Goal: Information Seeking & Learning: Compare options

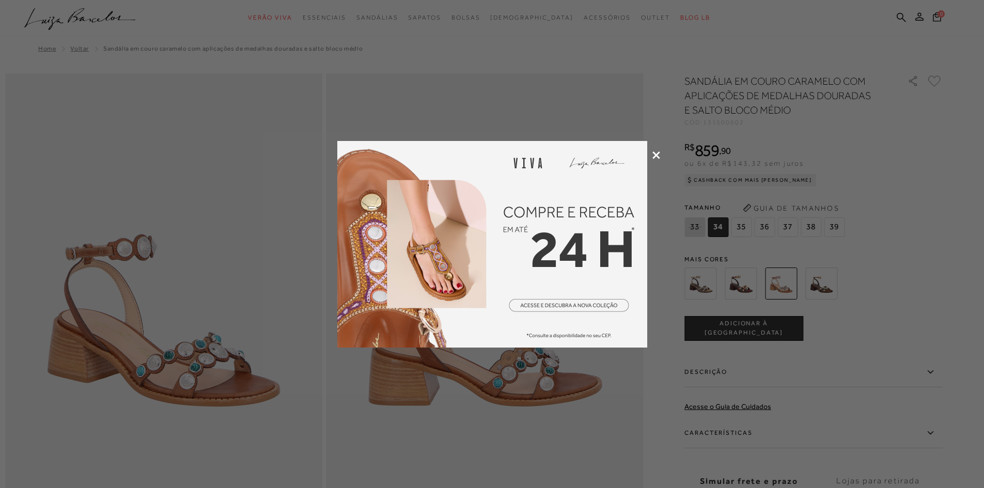
click at [655, 156] on icon at bounding box center [657, 155] width 8 height 8
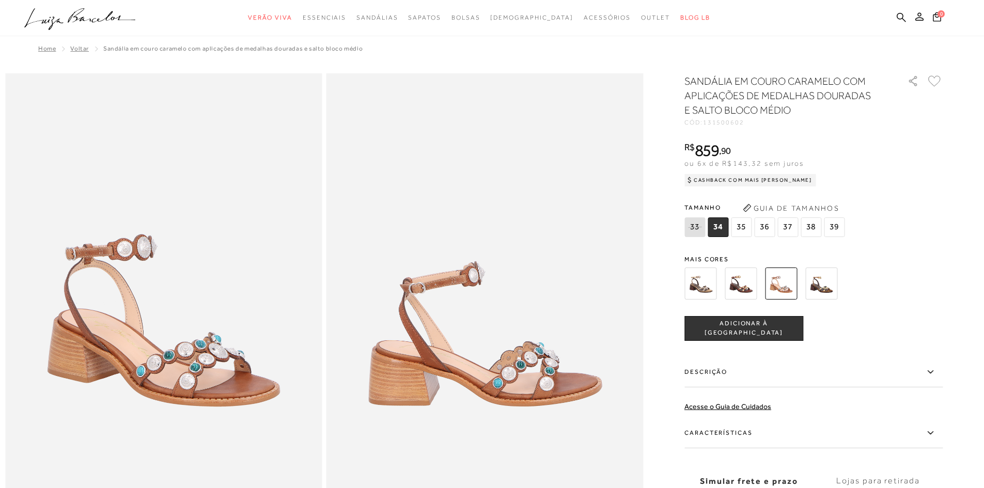
click at [709, 280] on img at bounding box center [701, 284] width 32 height 32
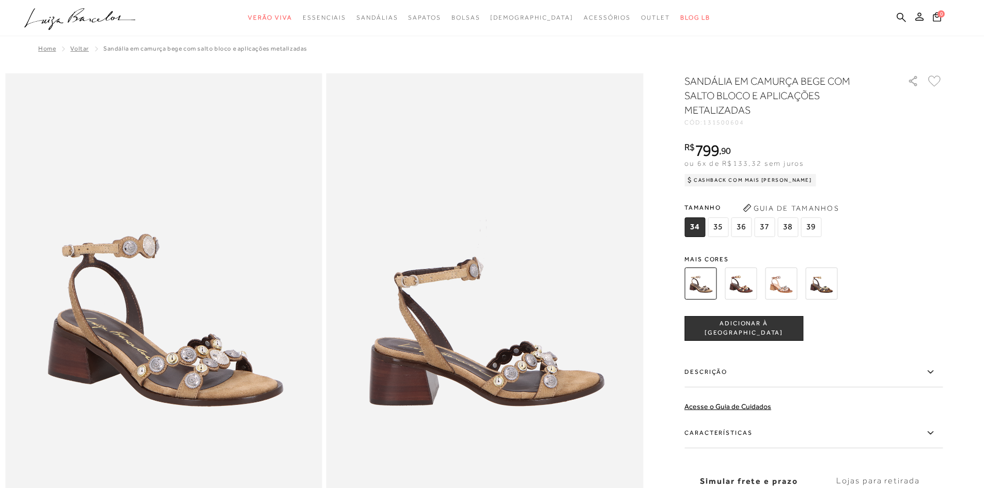
click at [739, 280] on img at bounding box center [741, 284] width 32 height 32
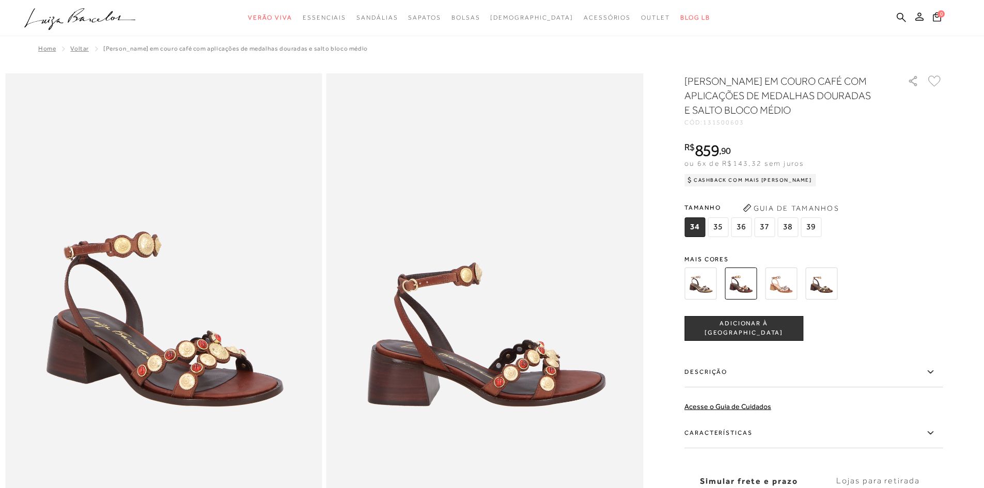
click at [781, 279] on img at bounding box center [781, 284] width 32 height 32
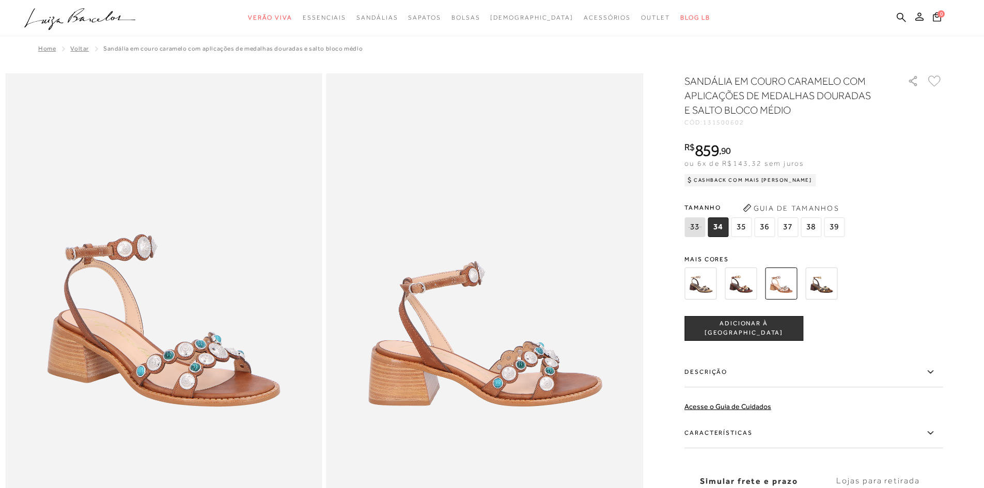
click at [827, 282] on img at bounding box center [821, 284] width 32 height 32
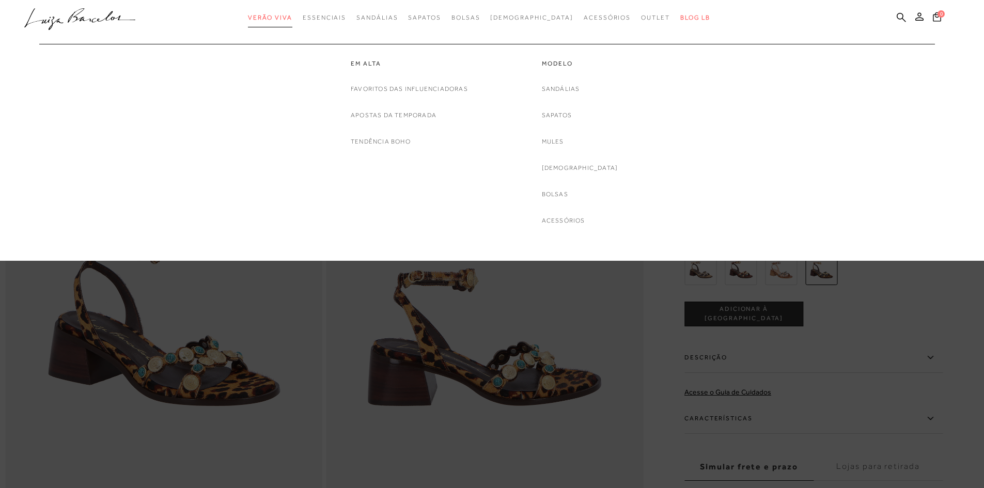
click at [292, 17] on span "Verão Viva" at bounding box center [270, 17] width 44 height 7
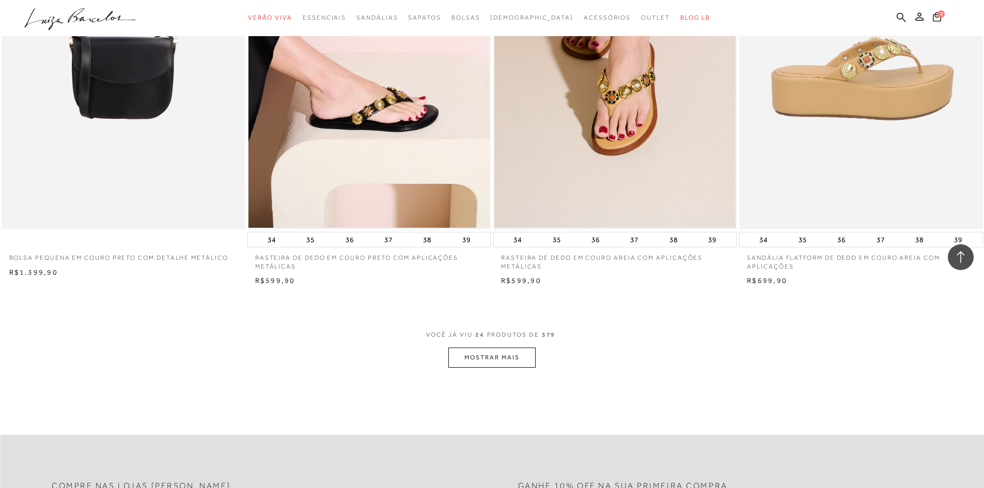
scroll to position [2325, 0]
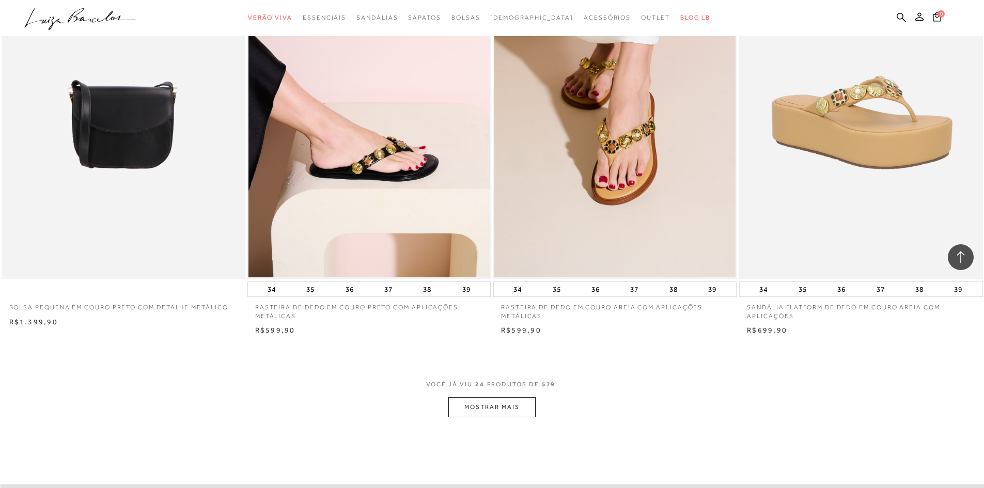
click at [519, 406] on button "MOSTRAR MAIS" at bounding box center [491, 407] width 87 height 20
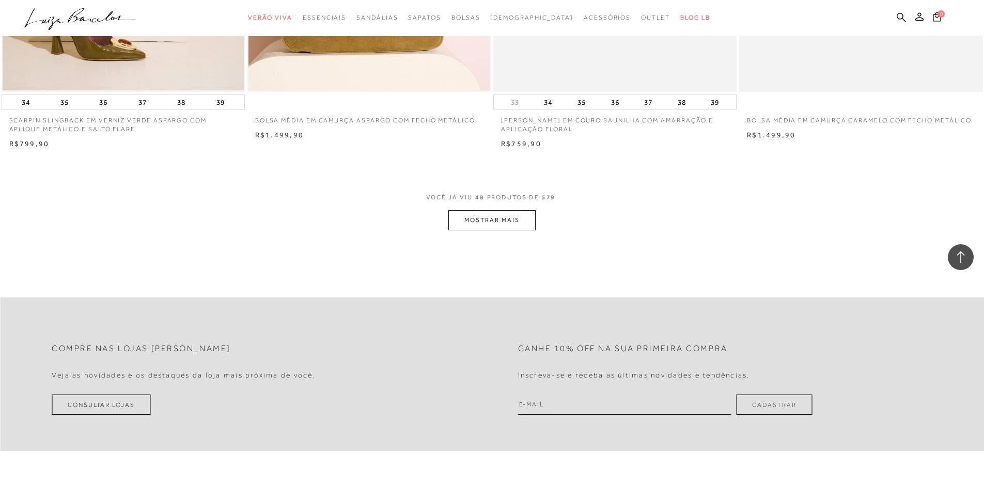
scroll to position [5115, 0]
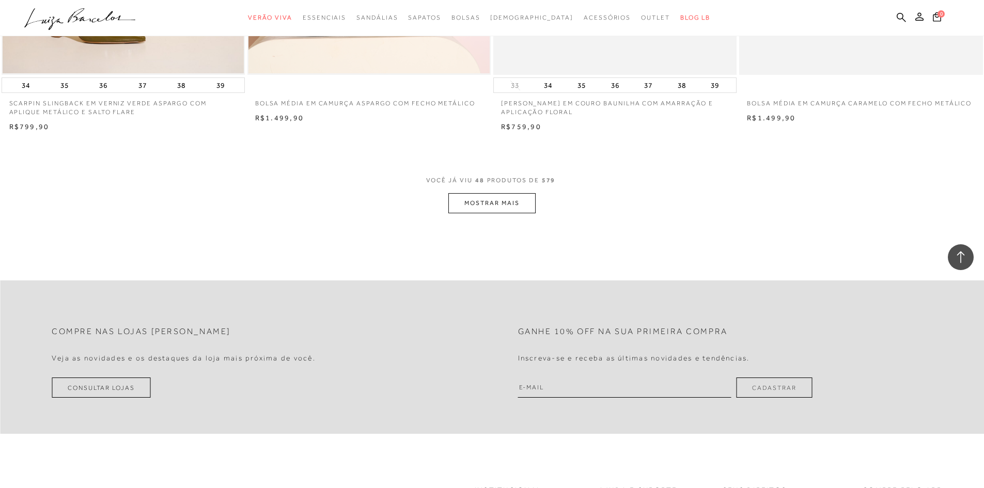
click at [519, 201] on button "MOSTRAR MAIS" at bounding box center [491, 203] width 87 height 20
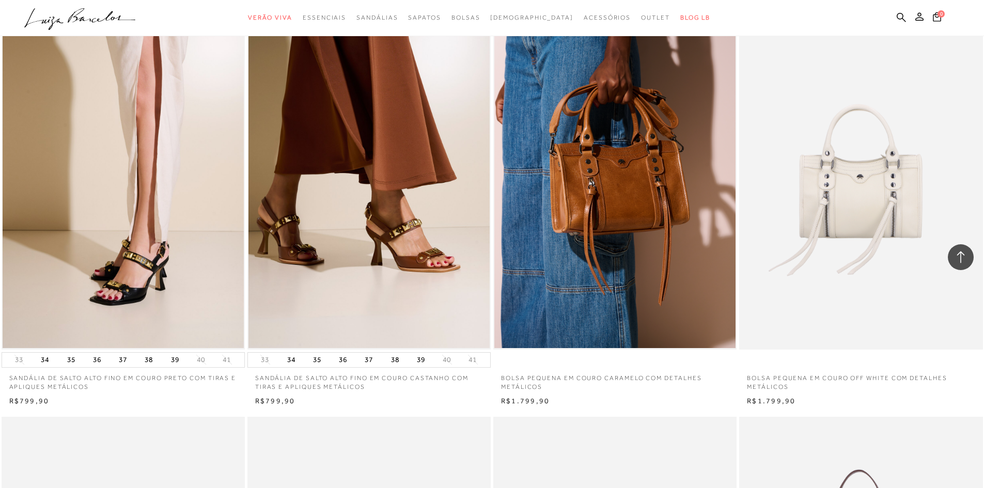
scroll to position [7026, 0]
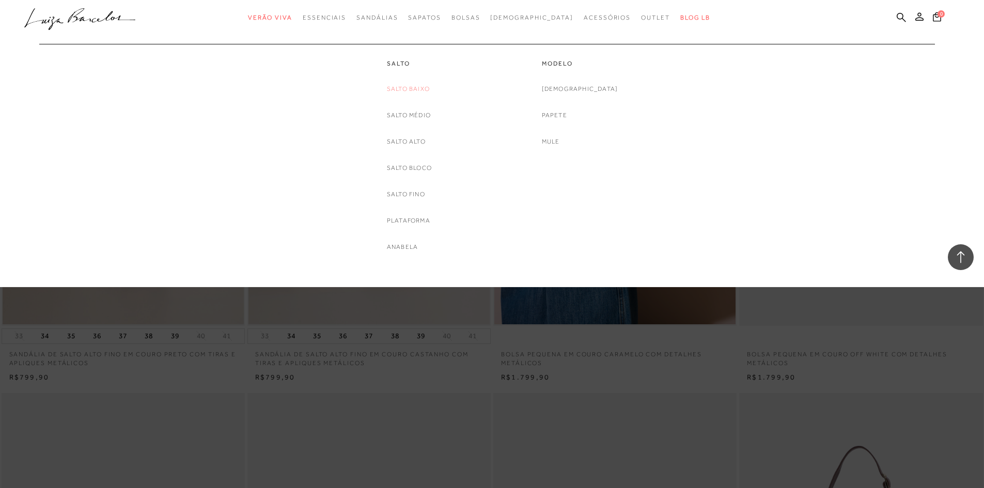
click at [420, 86] on link "Salto Baixo" at bounding box center [408, 89] width 43 height 11
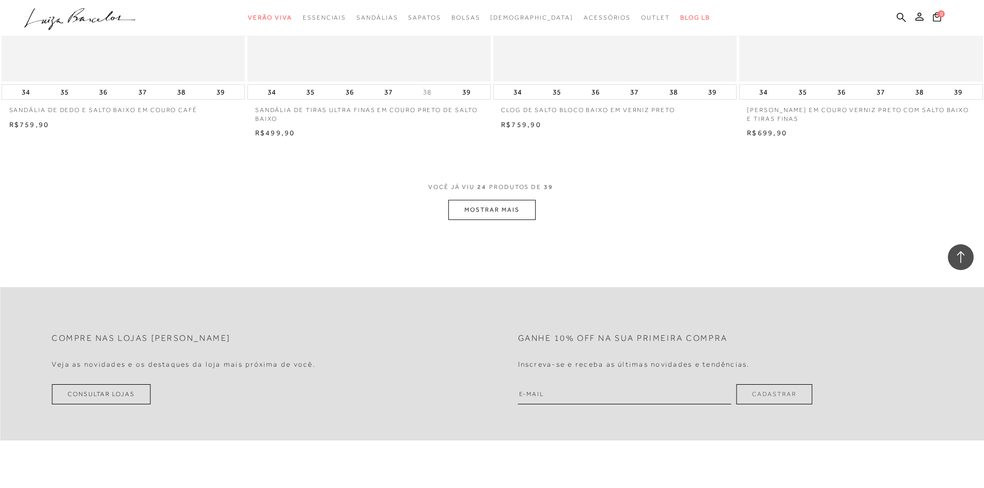
scroll to position [2532, 0]
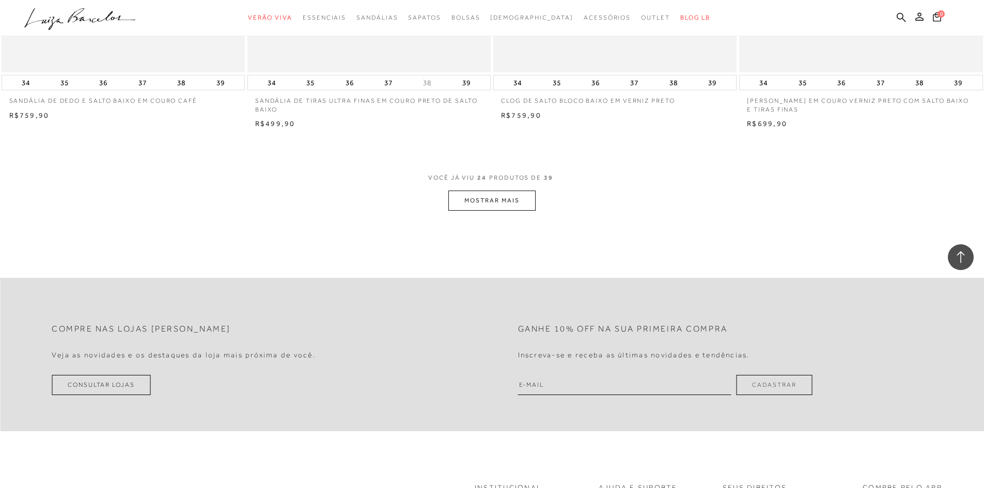
click at [509, 198] on button "MOSTRAR MAIS" at bounding box center [491, 201] width 87 height 20
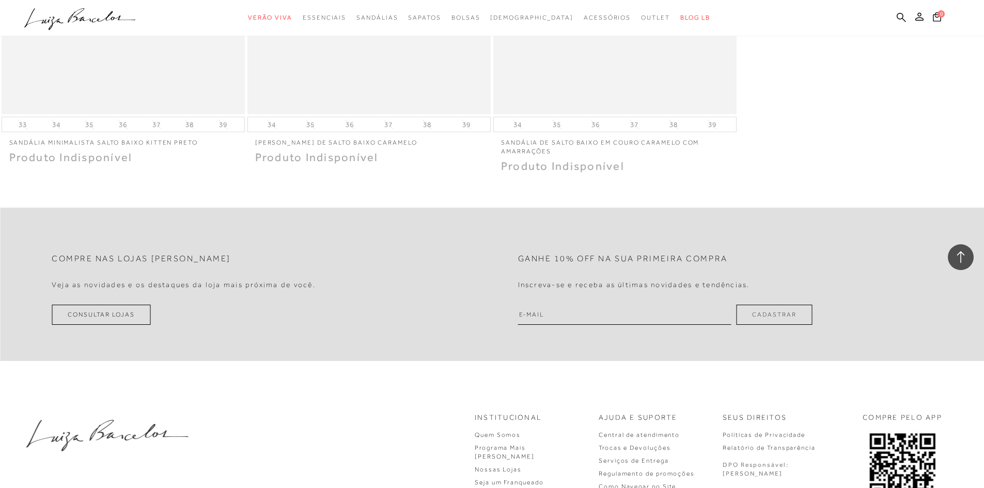
scroll to position [4236, 0]
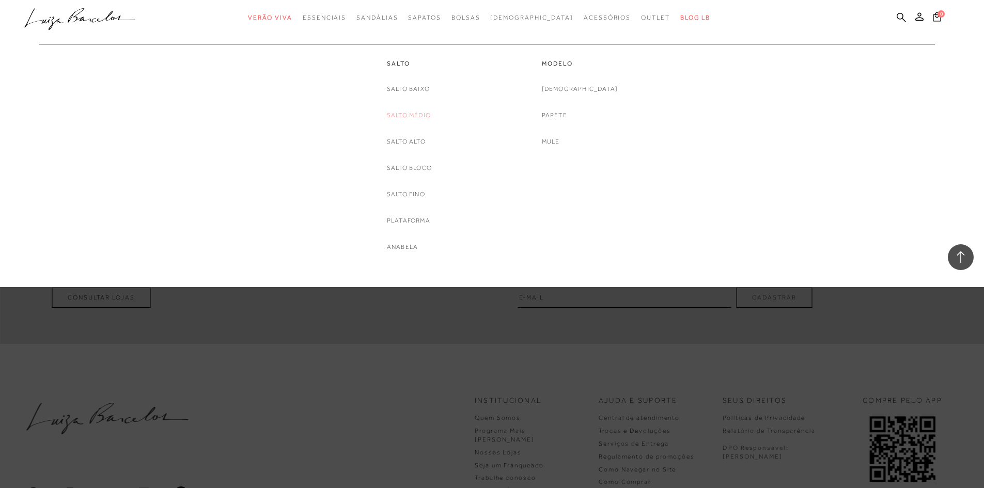
click at [410, 114] on link "Salto Médio" at bounding box center [409, 115] width 44 height 11
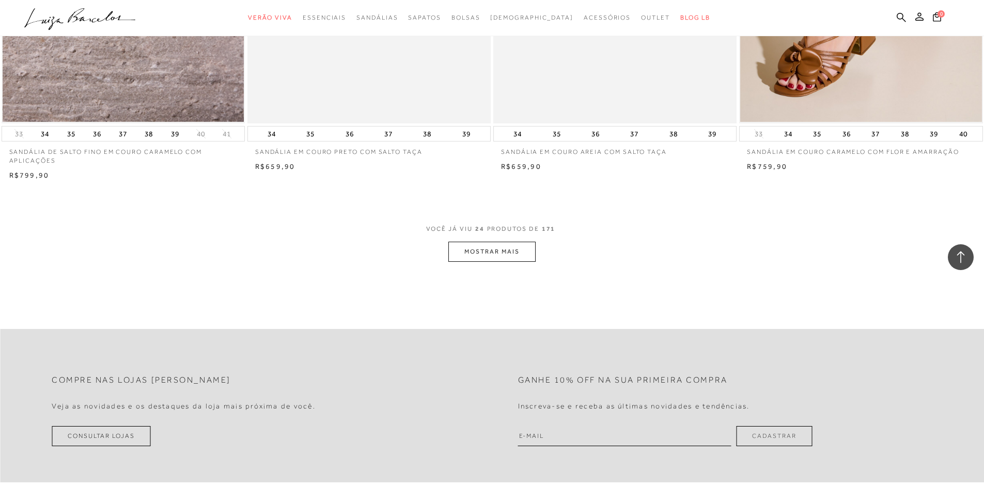
scroll to position [2480, 0]
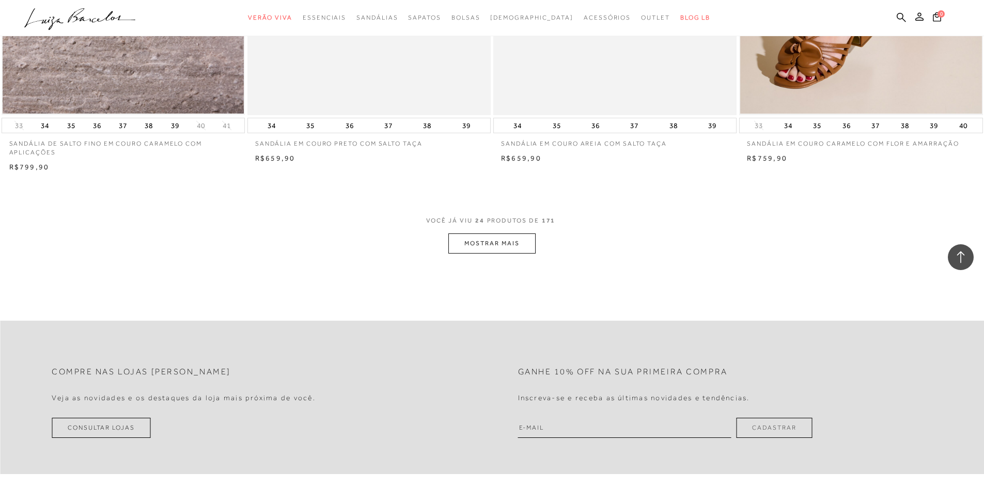
click at [505, 242] on button "MOSTRAR MAIS" at bounding box center [491, 244] width 87 height 20
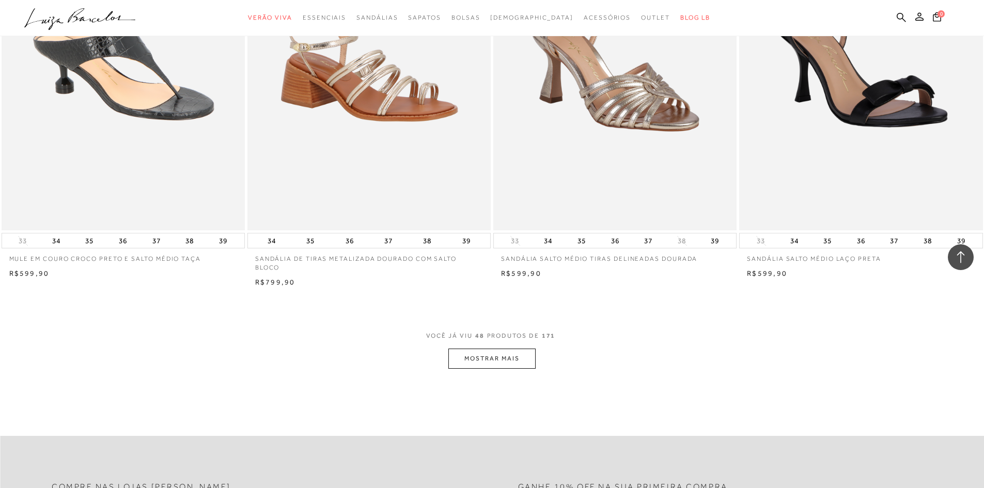
scroll to position [4960, 0]
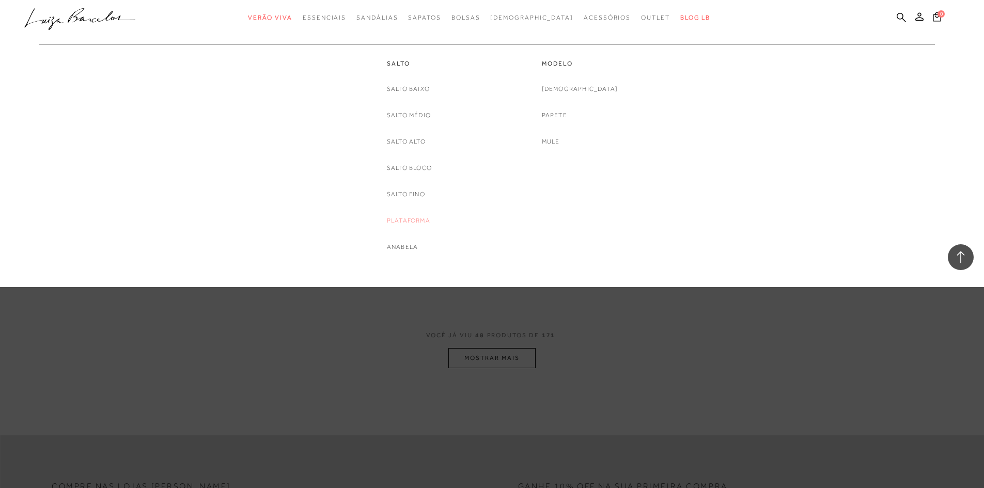
click at [409, 220] on link "Plataforma" at bounding box center [408, 220] width 43 height 11
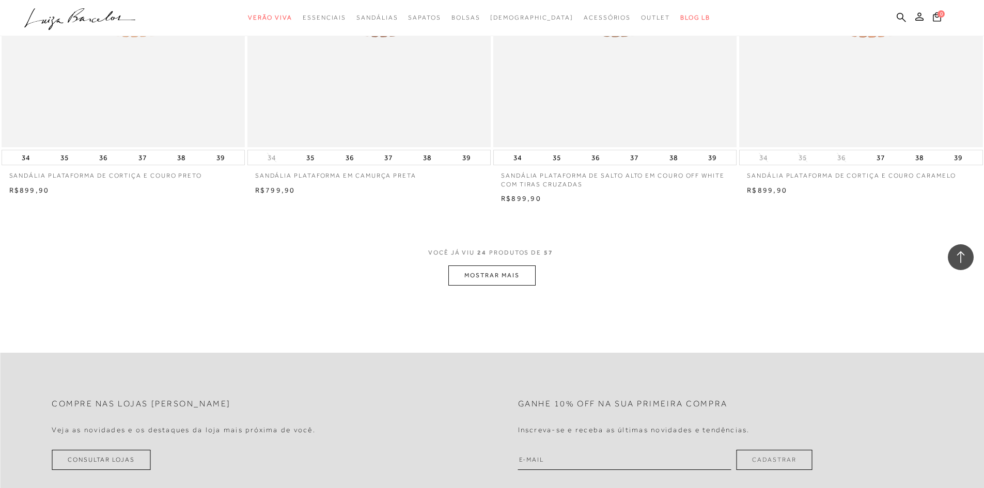
scroll to position [2480, 0]
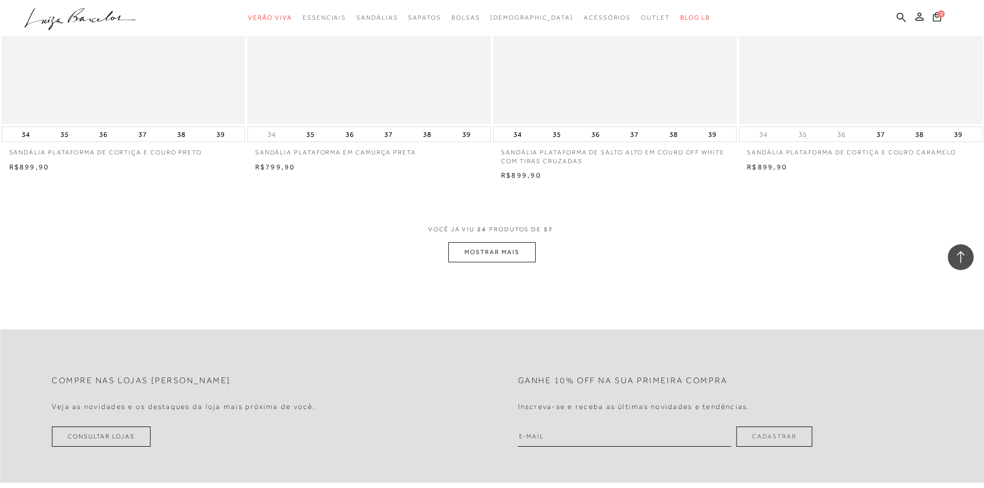
click at [512, 250] on button "MOSTRAR MAIS" at bounding box center [491, 252] width 87 height 20
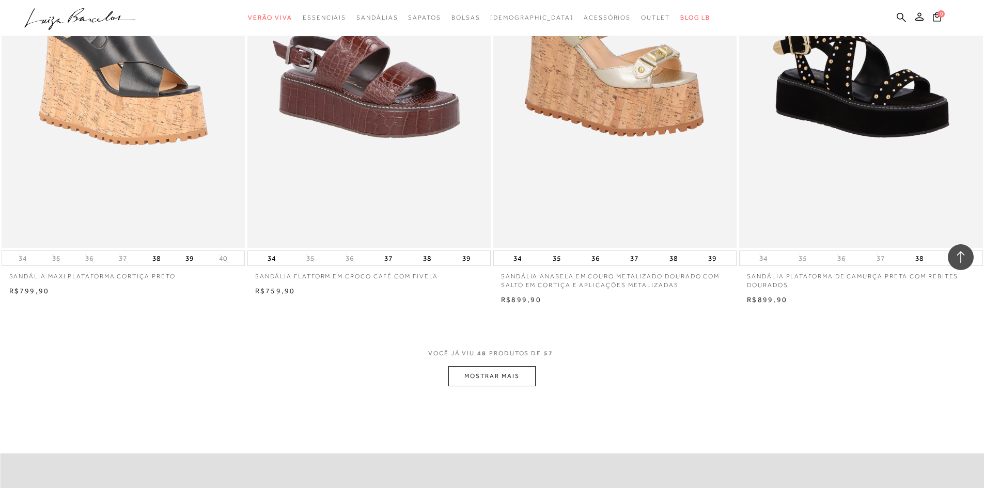
scroll to position [5063, 0]
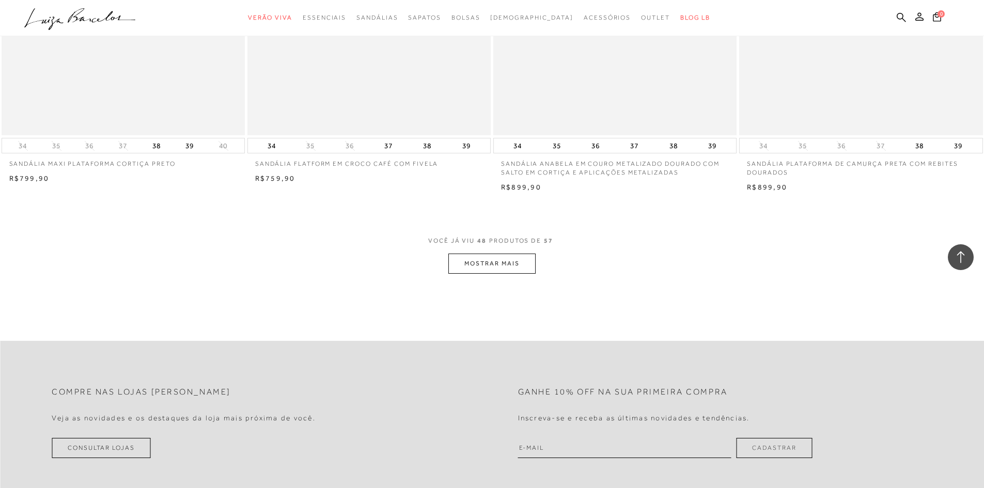
click at [505, 264] on button "MOSTRAR MAIS" at bounding box center [491, 264] width 87 height 20
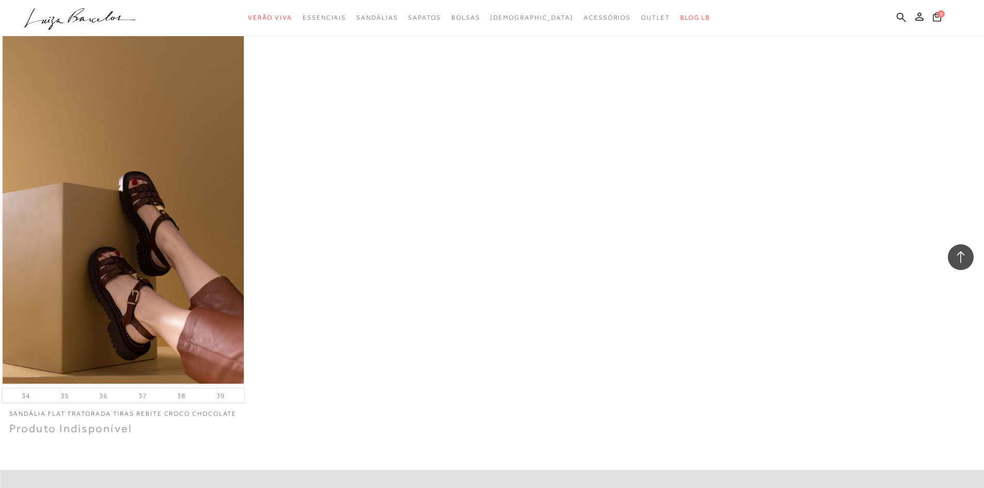
scroll to position [5786, 0]
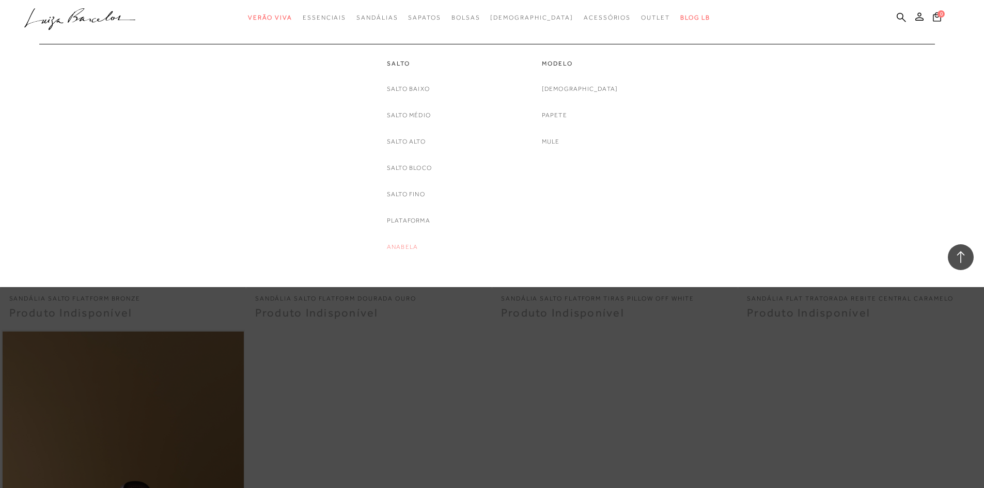
click at [409, 248] on link "Anabela" at bounding box center [402, 247] width 31 height 11
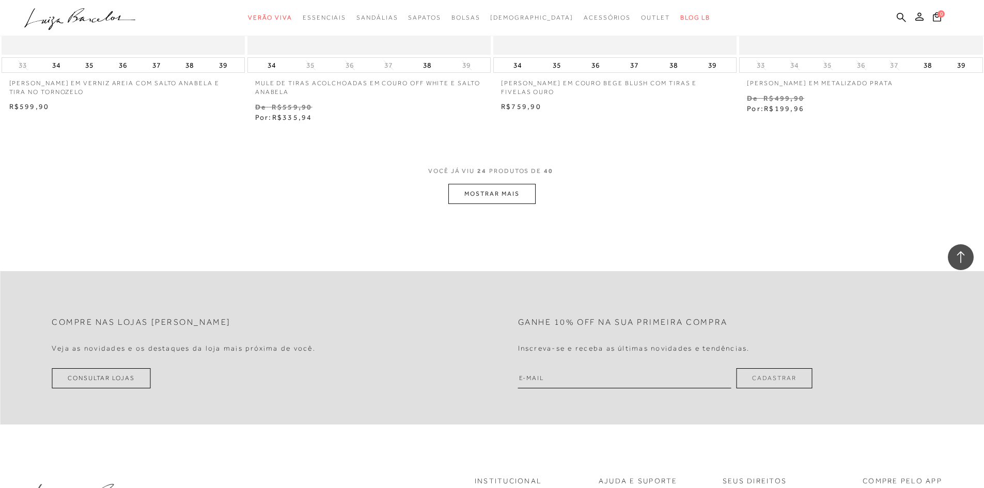
scroll to position [2699, 0]
